Goal: Task Accomplishment & Management: Complete application form

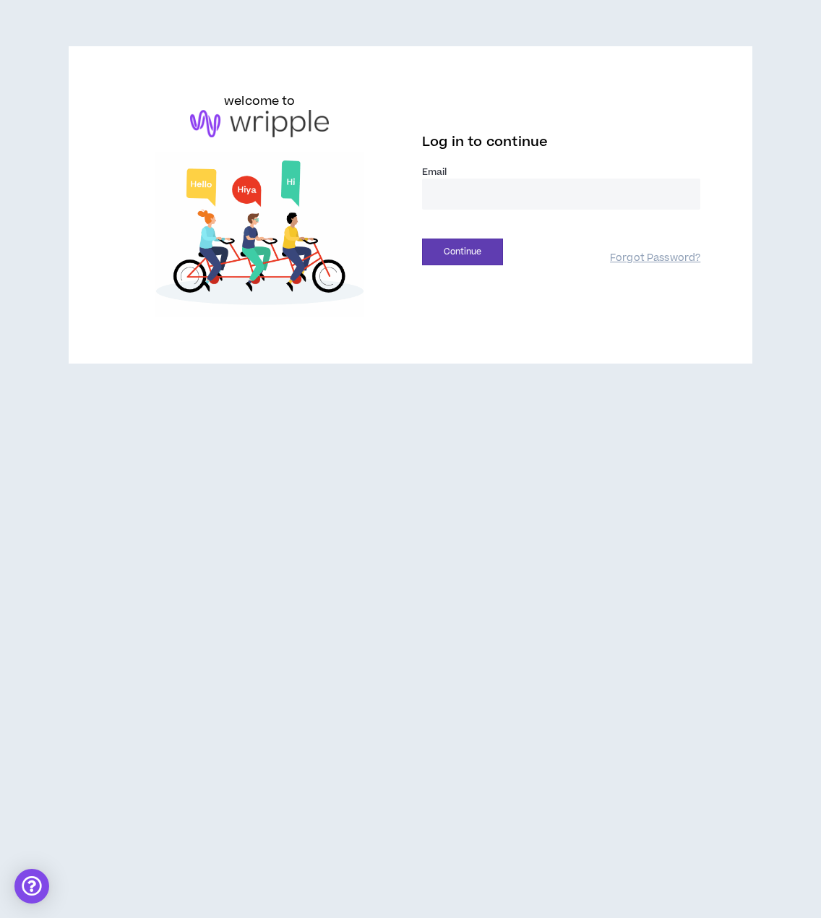
click at [461, 197] on input "email" at bounding box center [561, 194] width 278 height 31
type input "**********"
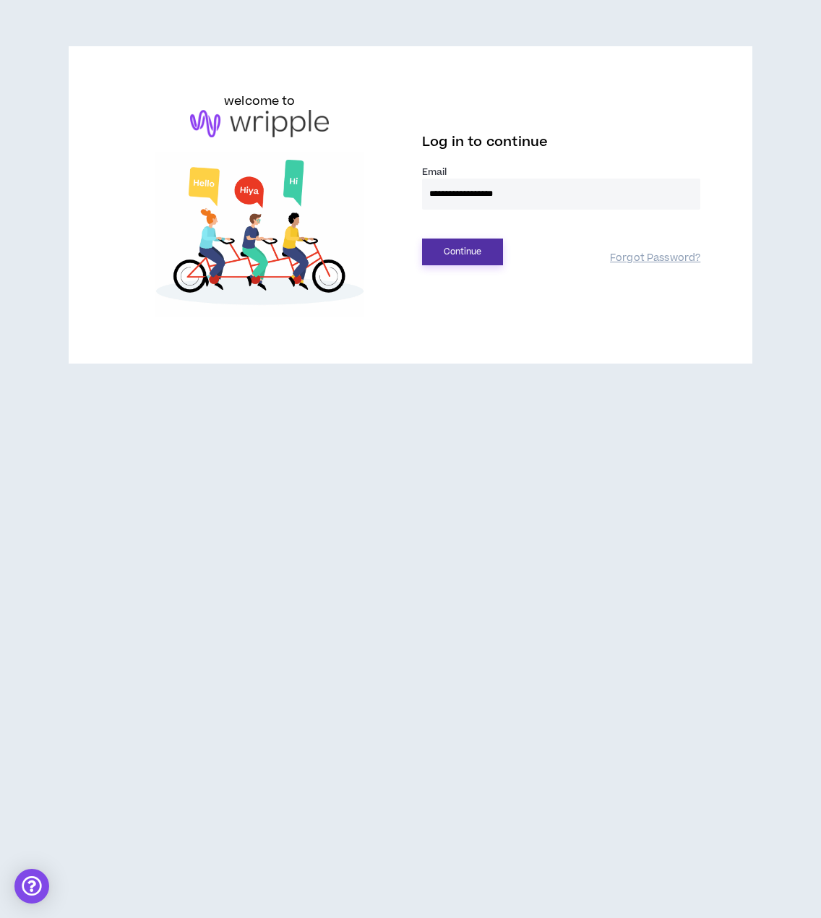
click at [479, 260] on button "Continue" at bounding box center [462, 252] width 81 height 27
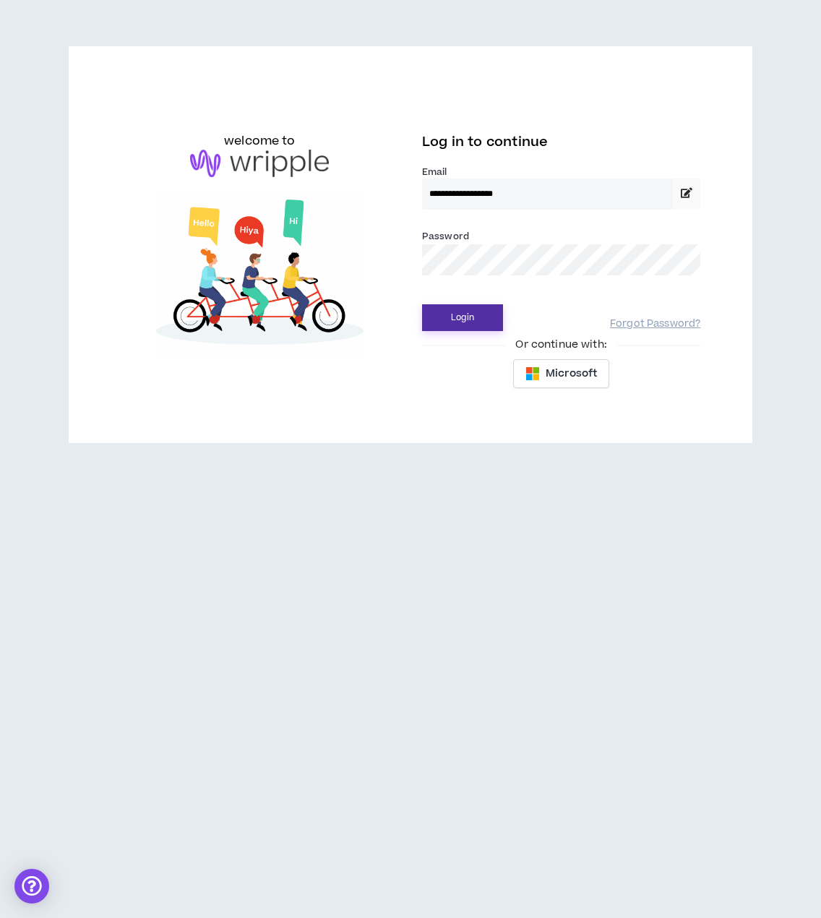
click at [464, 317] on button "Login" at bounding box center [462, 317] width 81 height 27
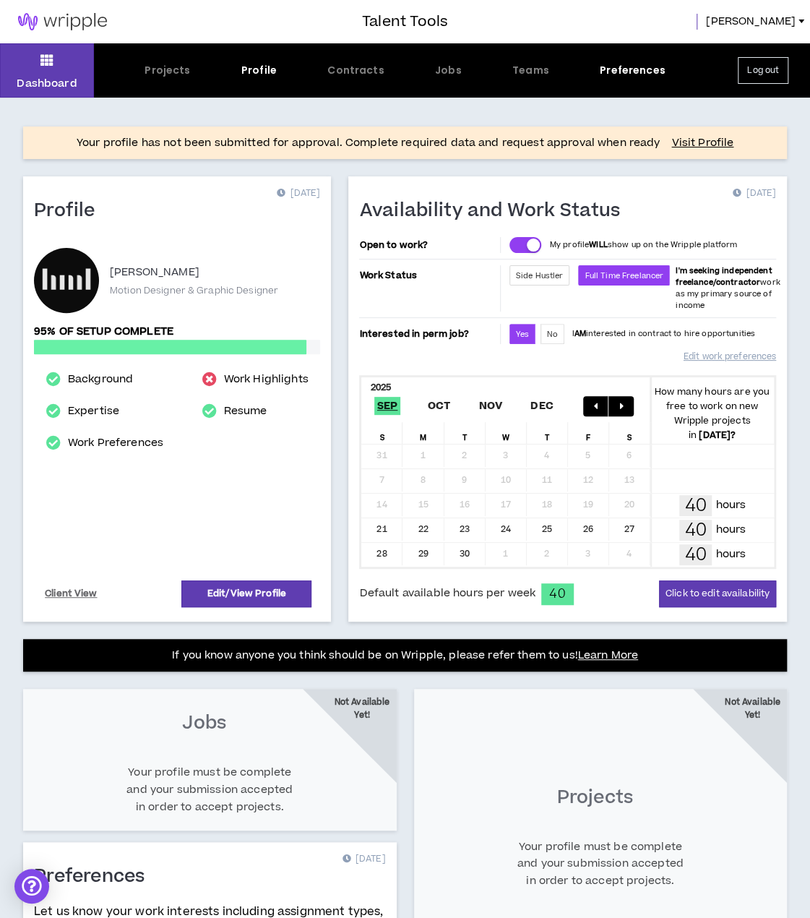
click at [338, 168] on div "Your profile has not been submitted for approval. Complete required data and re…" at bounding box center [405, 706] width 810 height 1216
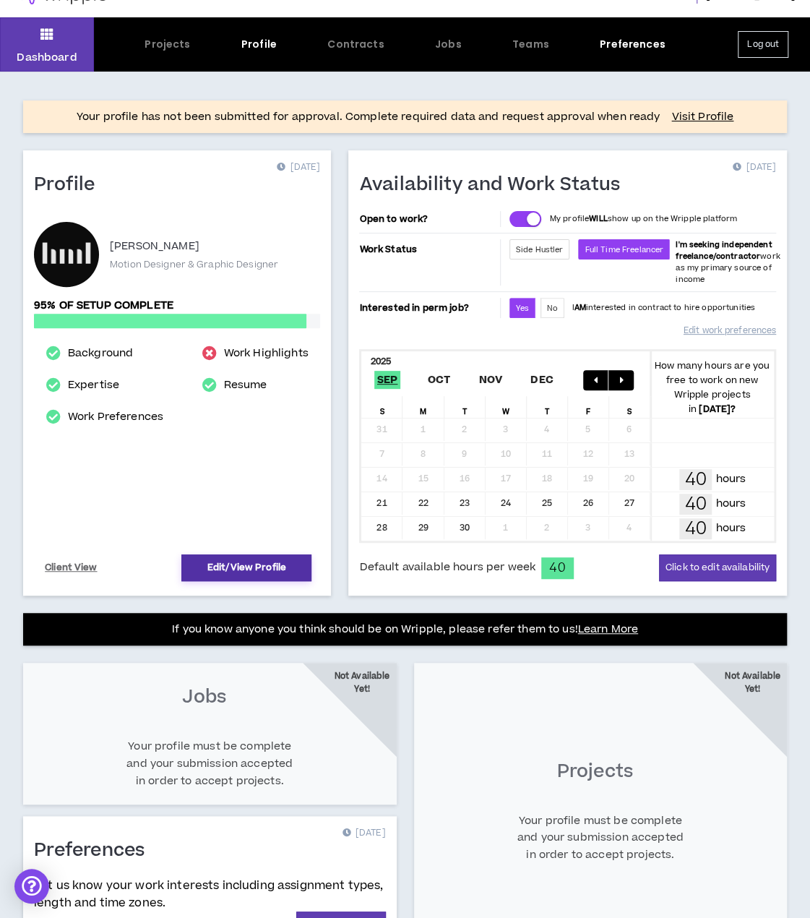
scroll to position [72, 0]
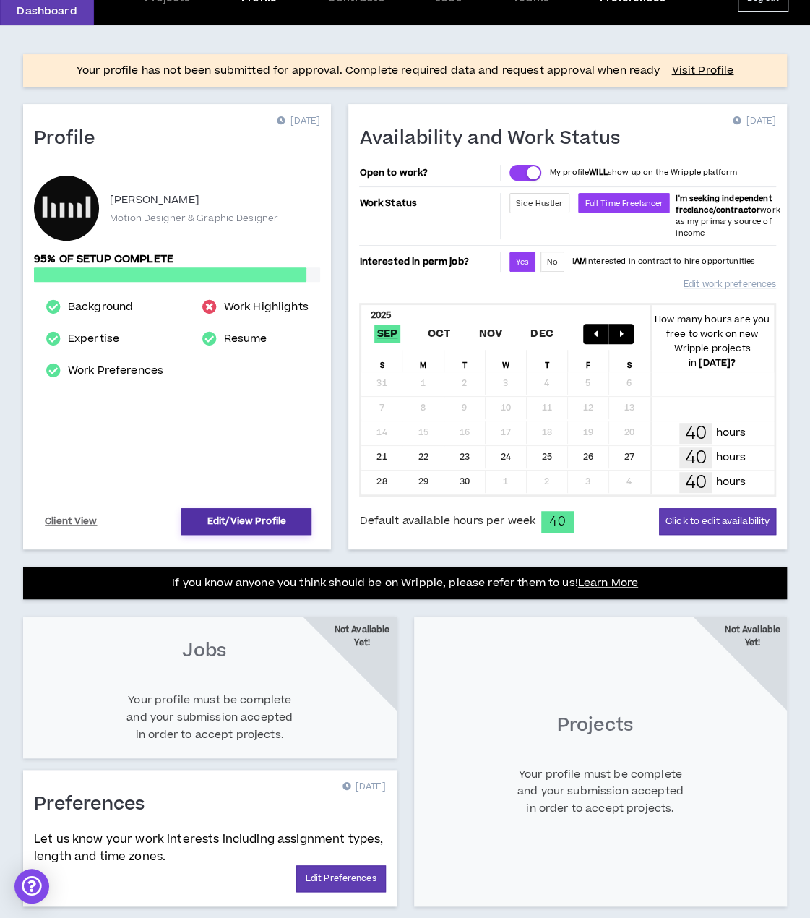
click at [268, 517] on link "Edit/View Profile" at bounding box center [246, 521] width 130 height 27
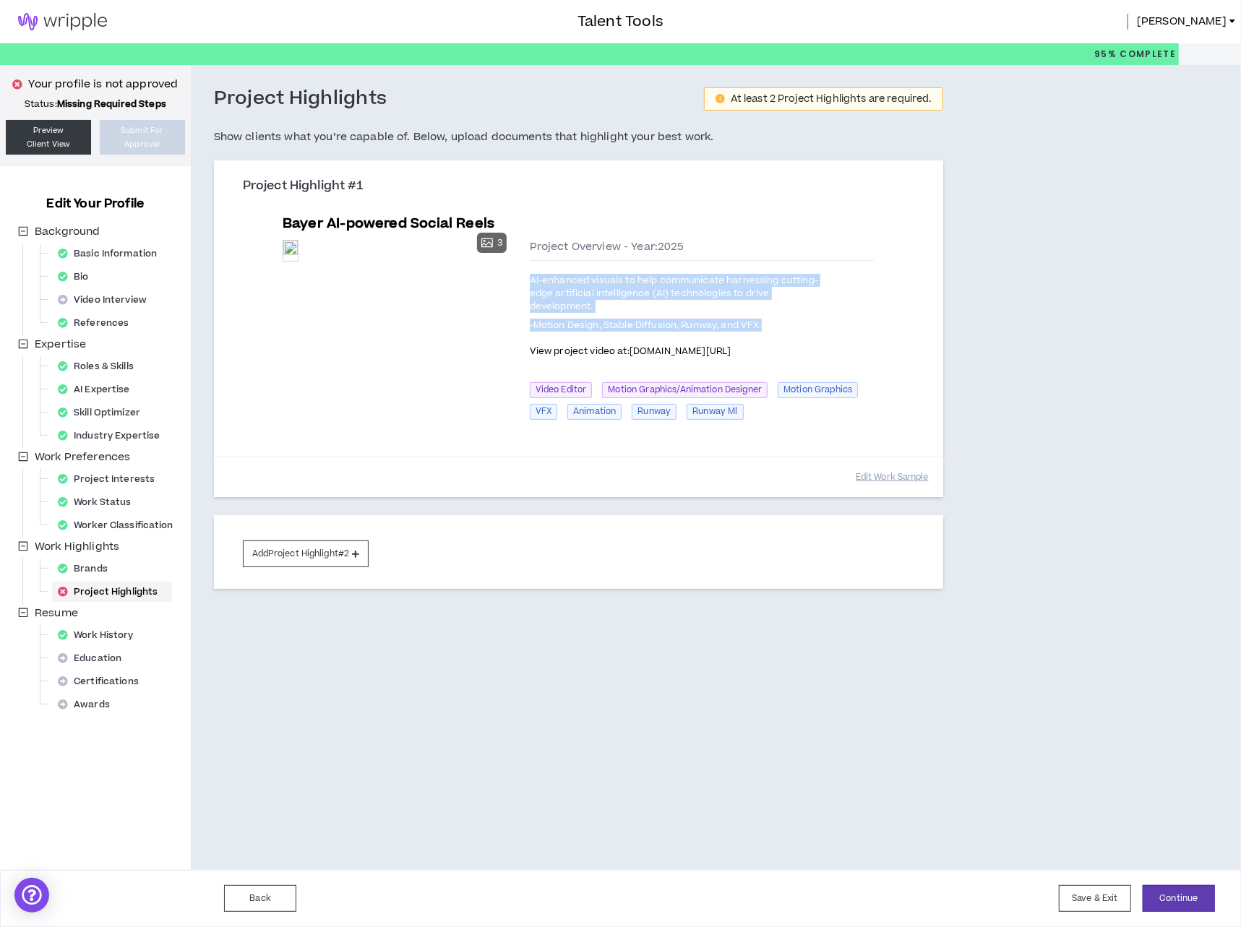
drag, startPoint x: 771, startPoint y: 312, endPoint x: 519, endPoint y: 278, distance: 253.8
click at [519, 278] on div "Preview 3 Preview Preview Preview Project Overview - Year: 2025 AI-enhanced vis…" at bounding box center [578, 331] width 591 height 194
copy div "AI-enhanced visuals to help communicate harnessing cutting-edge artificial inte…"
